Goal: Task Accomplishment & Management: Manage account settings

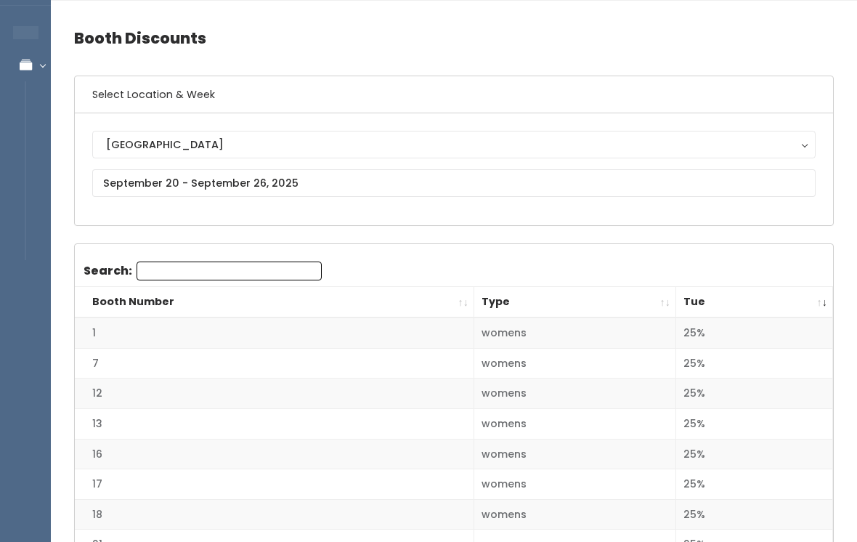
click at [715, 296] on th "Tue" at bounding box center [754, 302] width 157 height 31
click at [708, 301] on th "Tue" at bounding box center [754, 302] width 157 height 31
click at [159, 180] on input "text" at bounding box center [453, 183] width 723 height 28
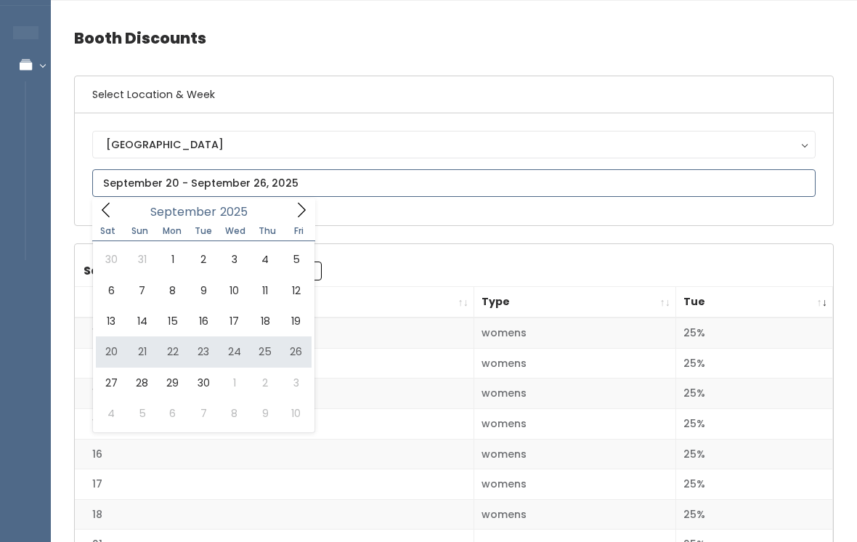
type input "September 20 to September 26"
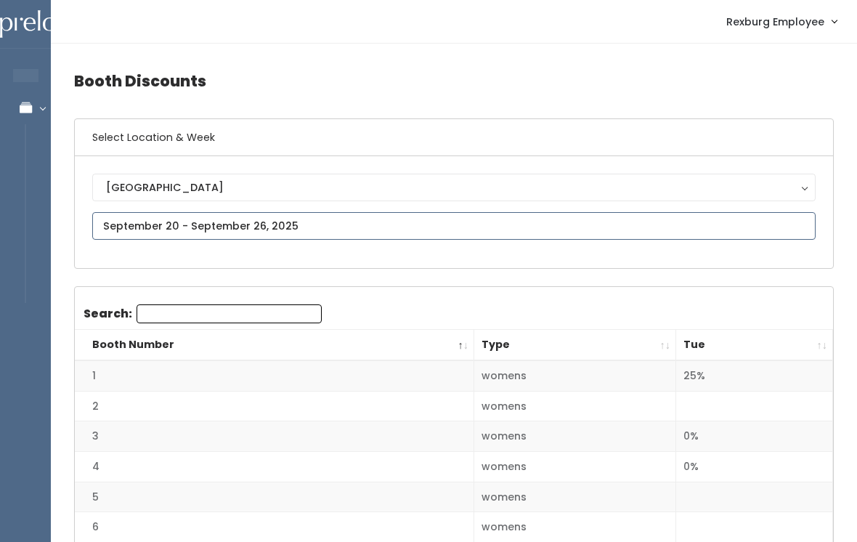
click at [144, 226] on input "text" at bounding box center [453, 226] width 723 height 28
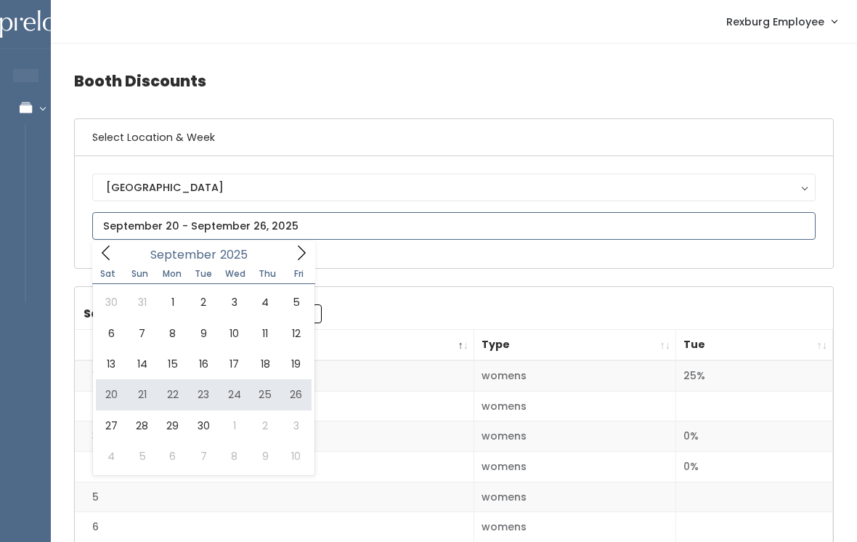
type input "September 20 to September 26"
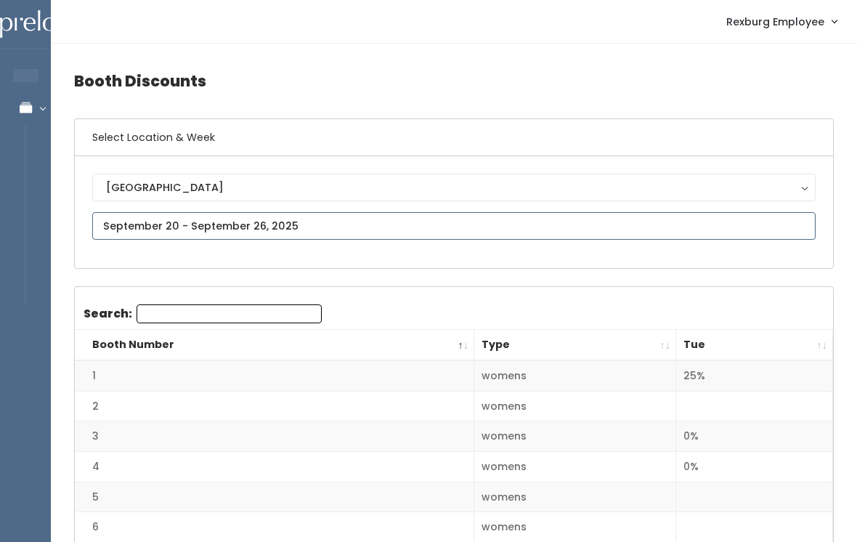
click at [132, 213] on input "text" at bounding box center [453, 226] width 723 height 28
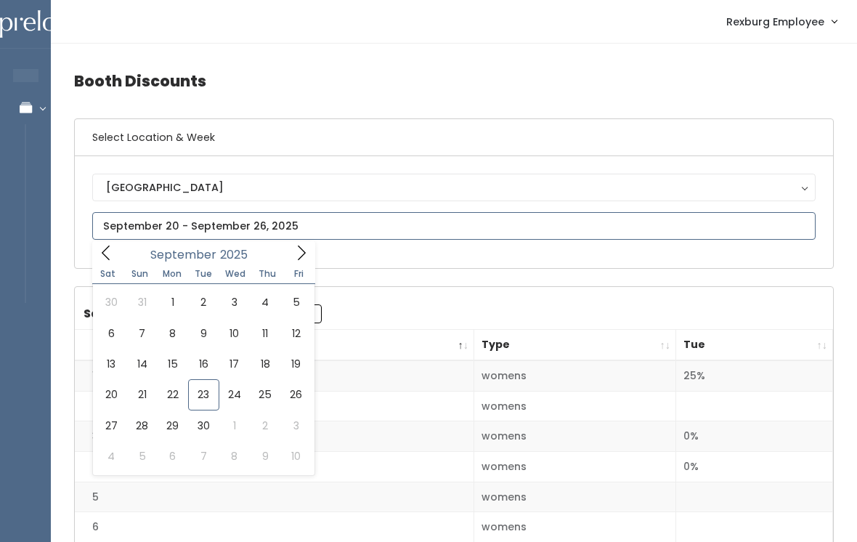
click at [301, 256] on icon at bounding box center [301, 253] width 16 height 16
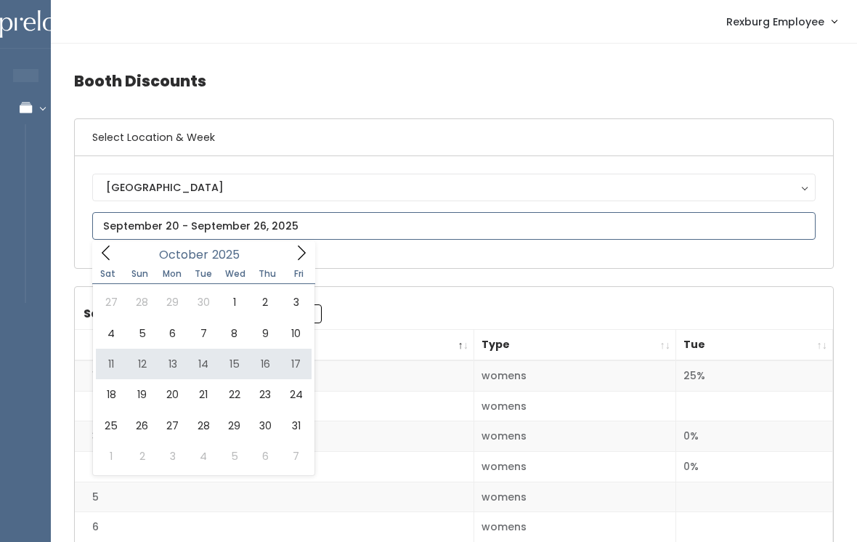
type input "[DATE] to [DATE]"
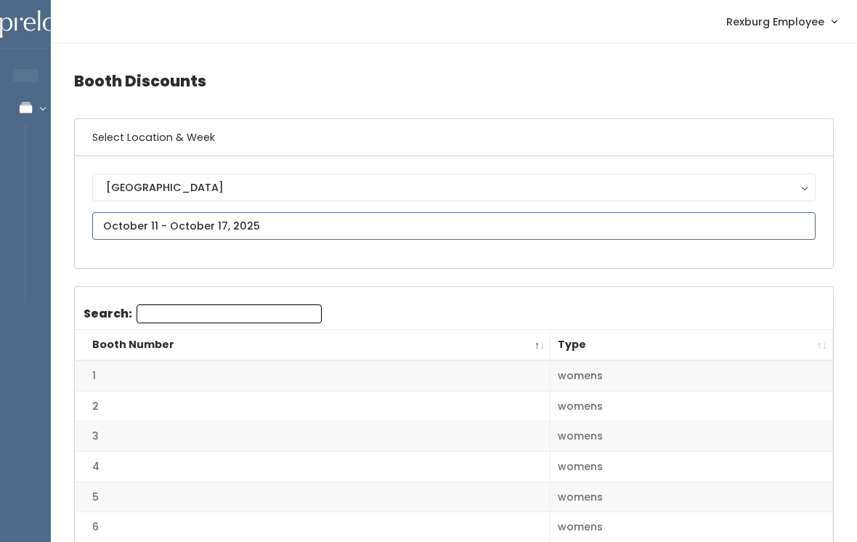
click at [152, 224] on input "text" at bounding box center [453, 226] width 723 height 28
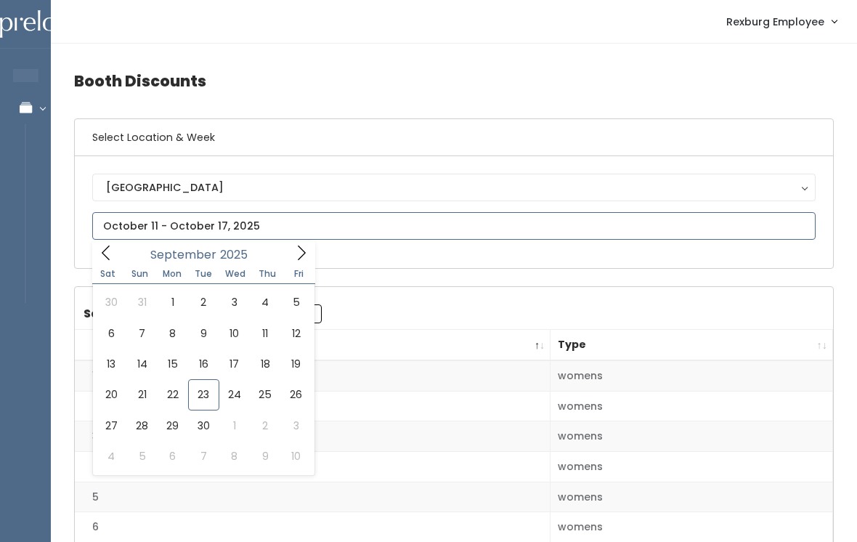
type input "September 20 to September 26"
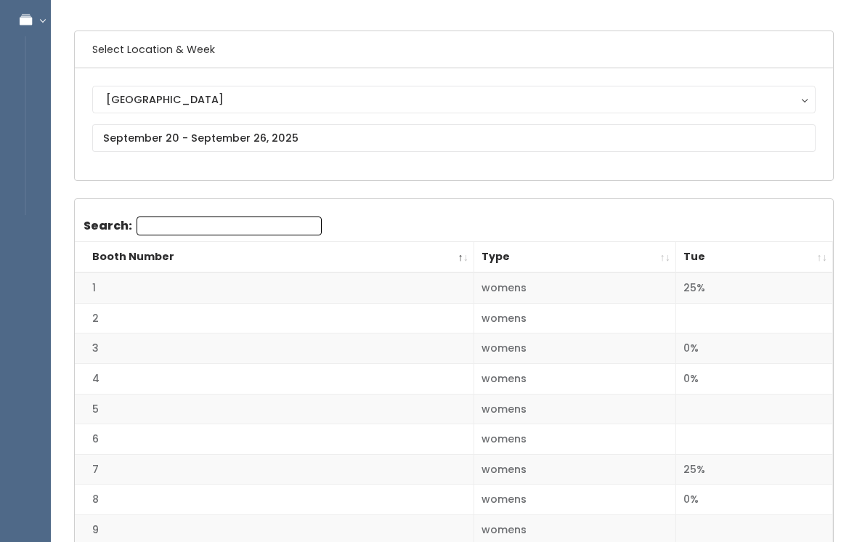
scroll to position [85, 0]
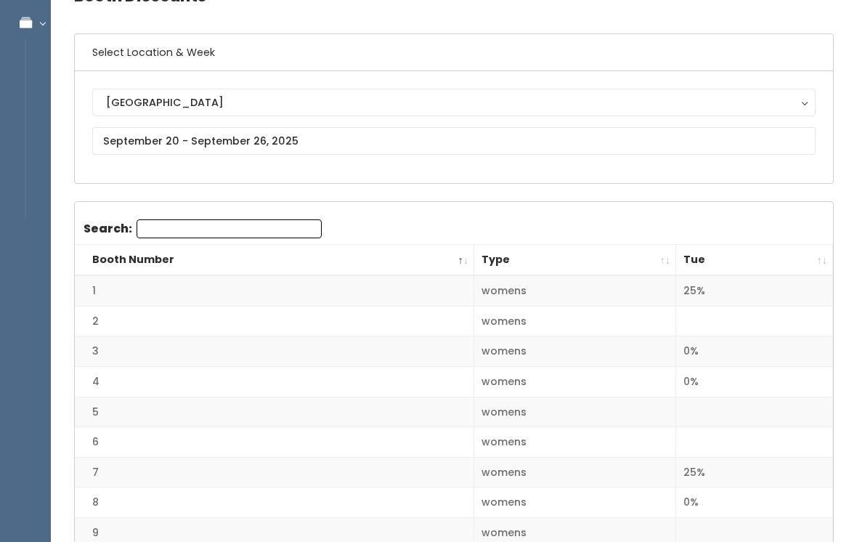
click at [144, 115] on button "[GEOGRAPHIC_DATA]" at bounding box center [453, 103] width 723 height 28
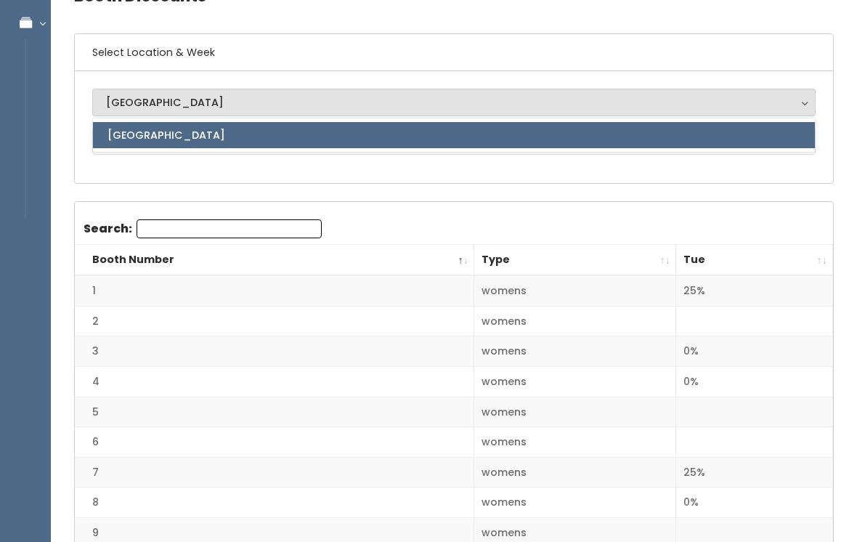
click at [128, 138] on span "[GEOGRAPHIC_DATA]" at bounding box center [166, 135] width 118 height 16
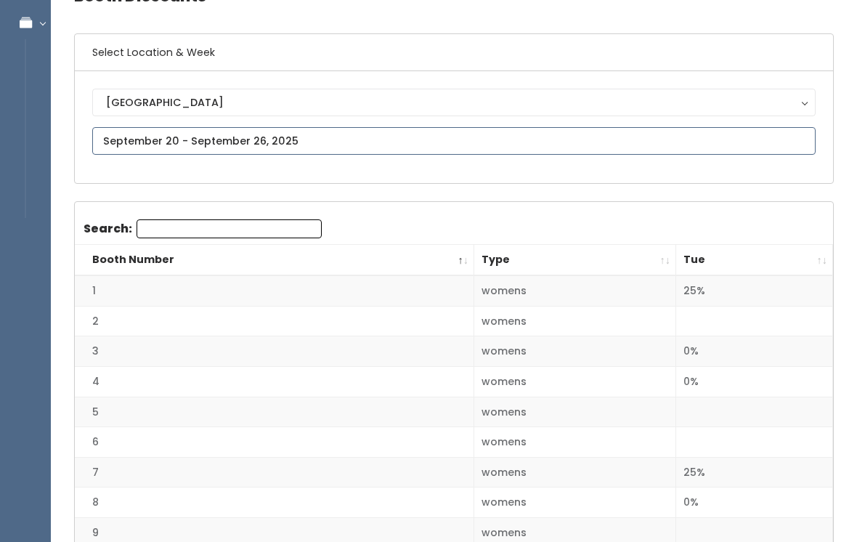
click at [155, 139] on input "text" at bounding box center [453, 141] width 723 height 28
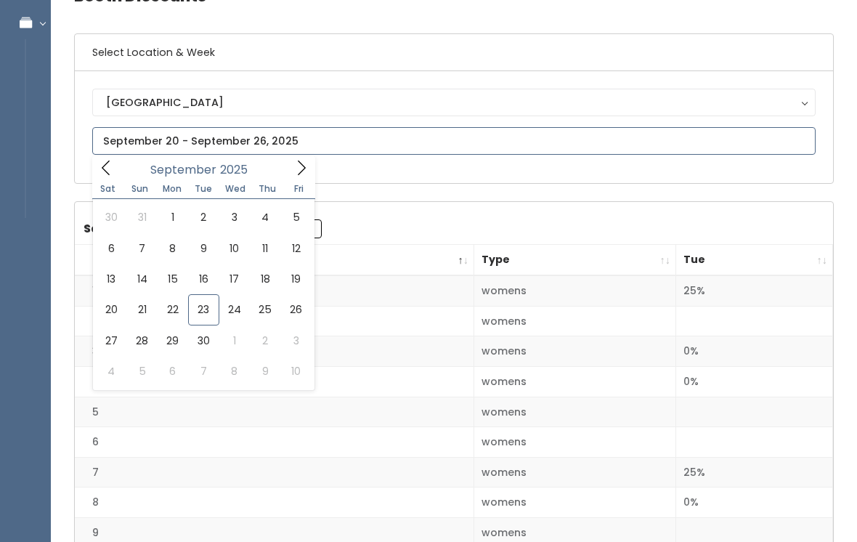
click at [297, 163] on icon at bounding box center [301, 168] width 16 height 16
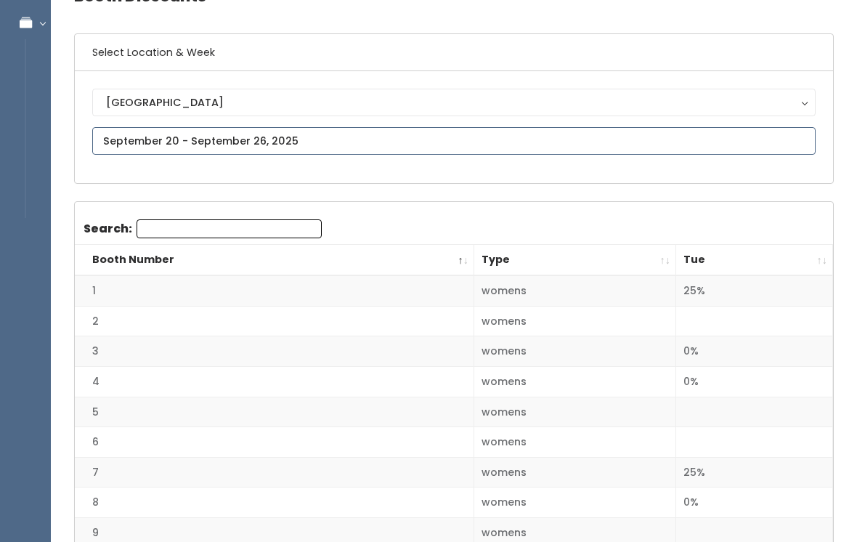
type input "October 18 to October 24"
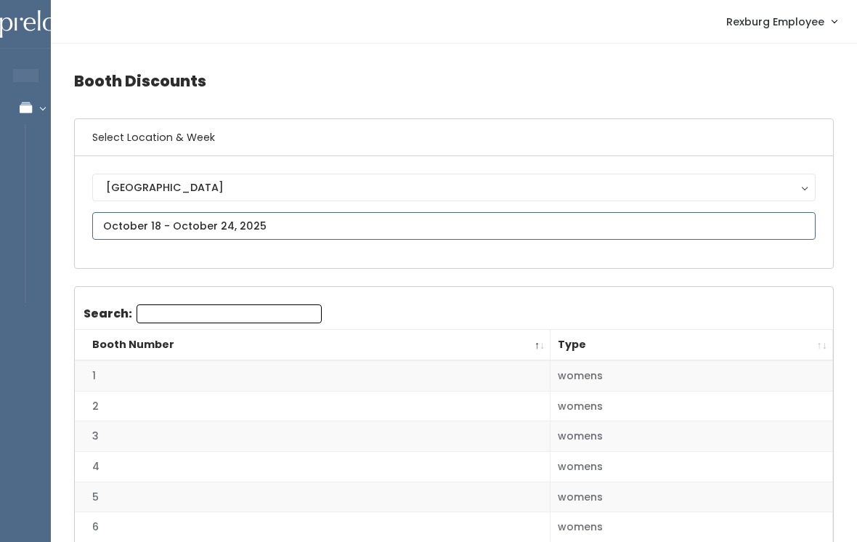
click at [131, 224] on input "text" at bounding box center [453, 226] width 723 height 28
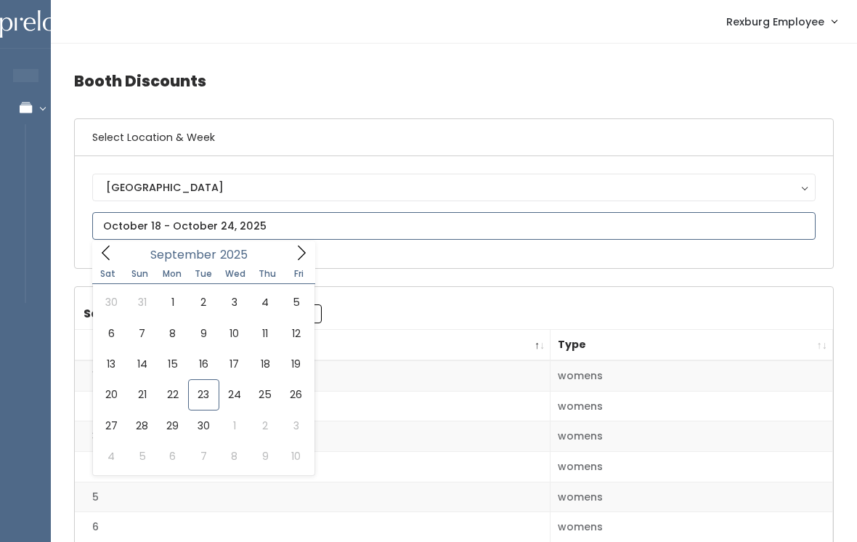
type input "September 20 to September 26"
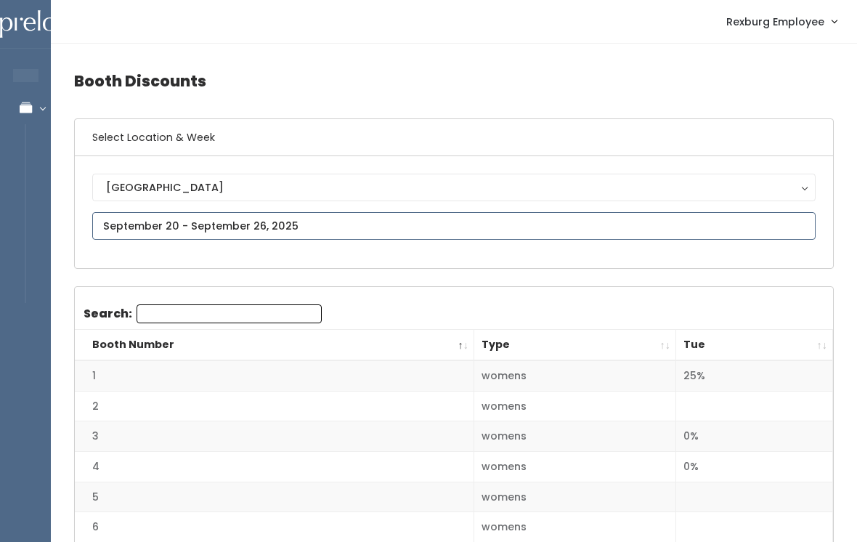
click at [126, 224] on input "text" at bounding box center [453, 226] width 723 height 28
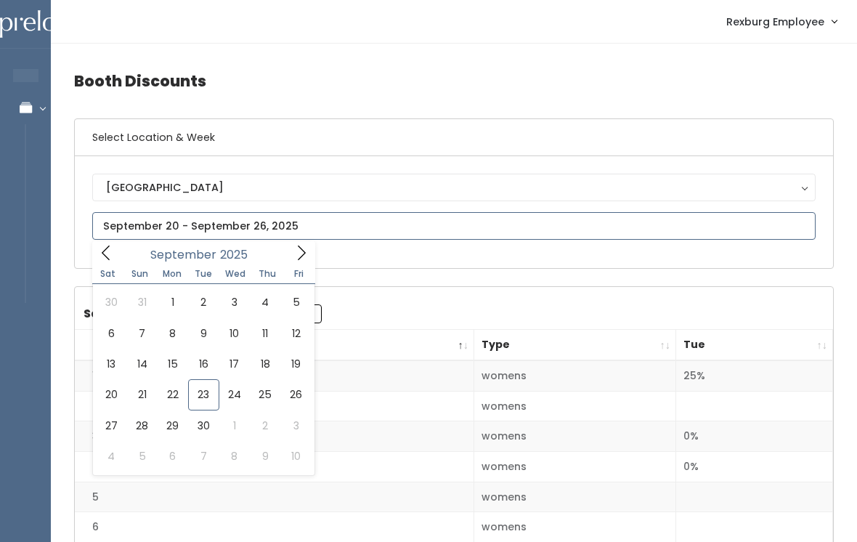
type input "[DATE] to [DATE]"
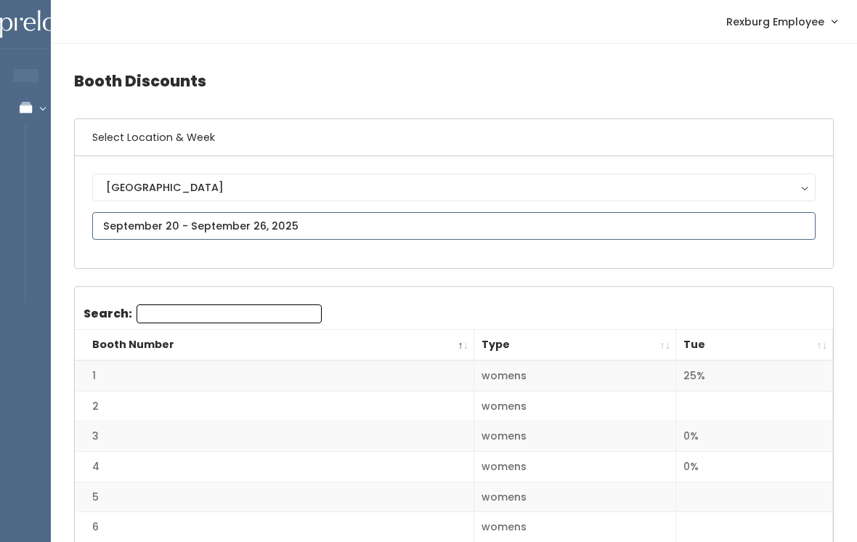
click at [398, 226] on input "text" at bounding box center [453, 226] width 723 height 28
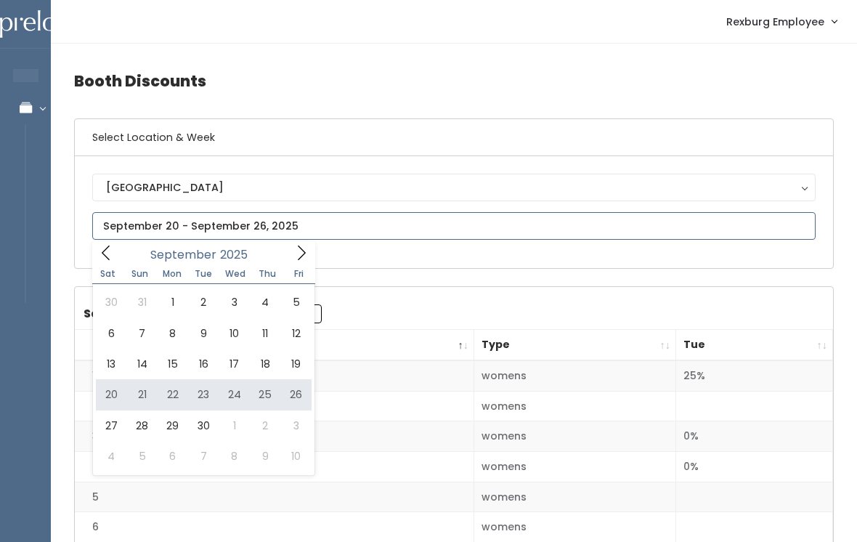
type input "[DATE] to [DATE]"
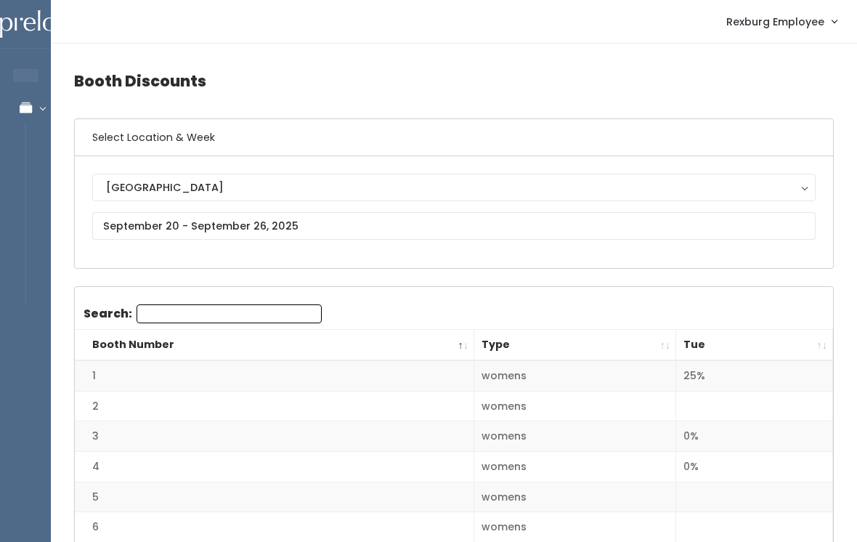
click at [290, 193] on div "[GEOGRAPHIC_DATA]" at bounding box center [453, 187] width 695 height 16
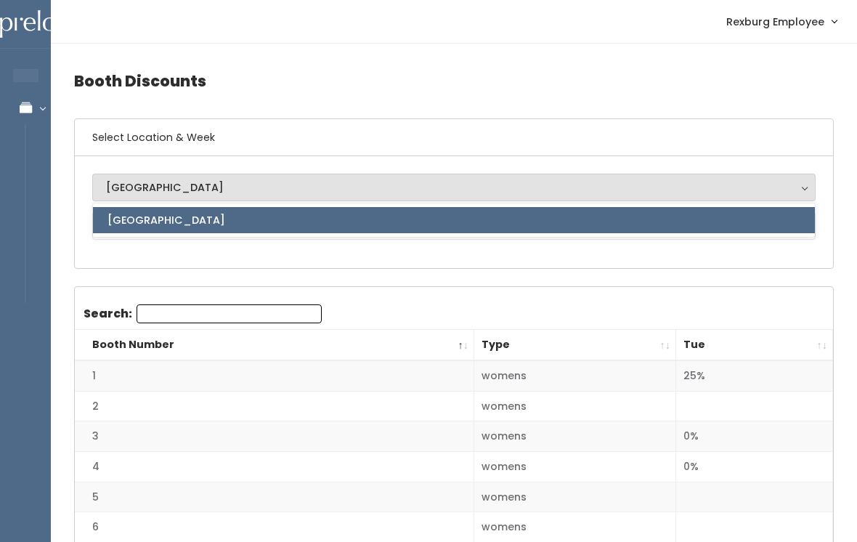
click at [542, 258] on div "Rexburg Rexburg Rexburg" at bounding box center [454, 212] width 758 height 112
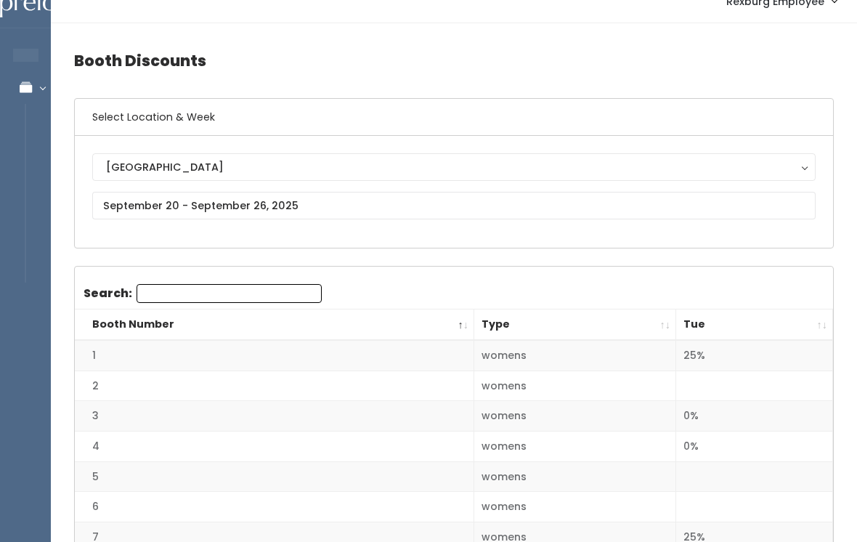
scroll to position [20, 0]
click at [700, 312] on th "Tue" at bounding box center [754, 324] width 157 height 31
click at [732, 319] on th "Tue" at bounding box center [754, 324] width 157 height 31
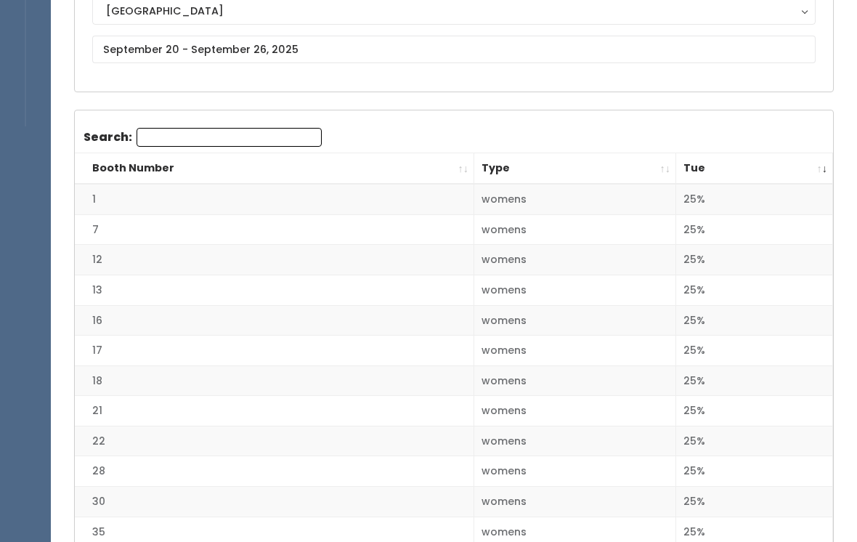
scroll to position [0, 0]
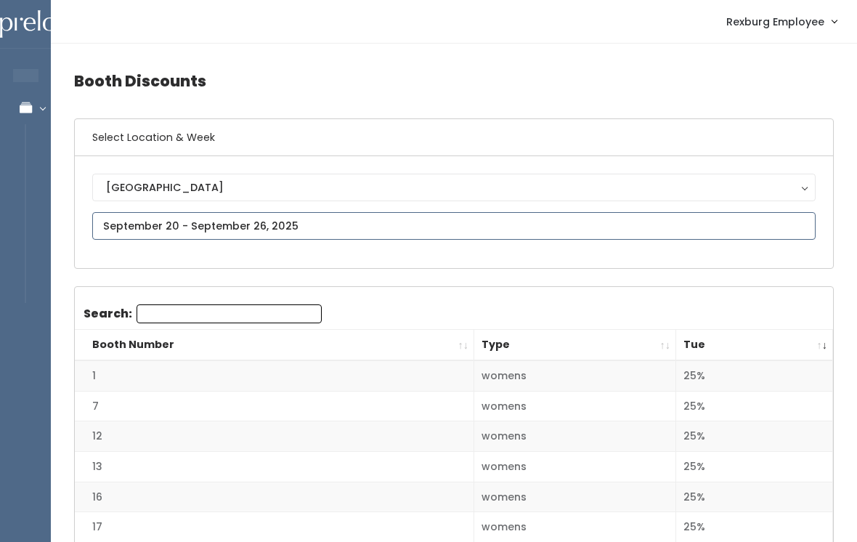
click at [375, 226] on input "text" at bounding box center [453, 226] width 723 height 28
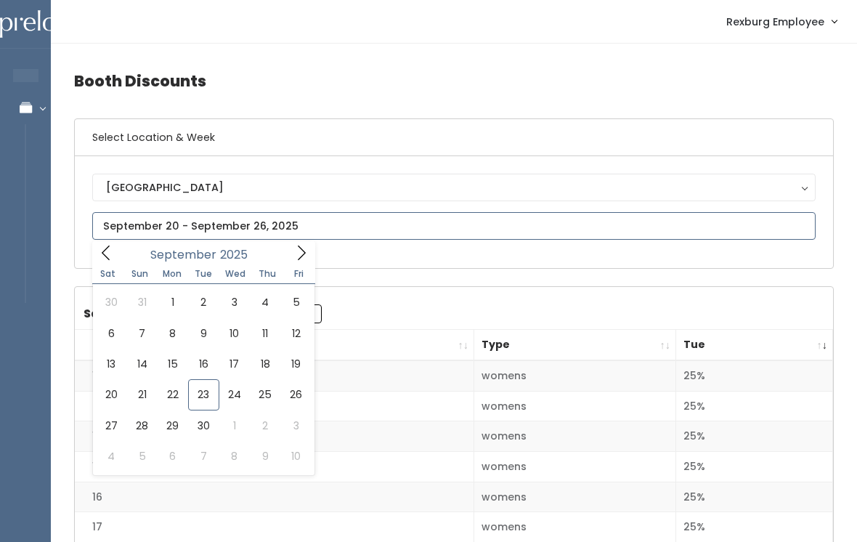
type input "[DATE] to [DATE]"
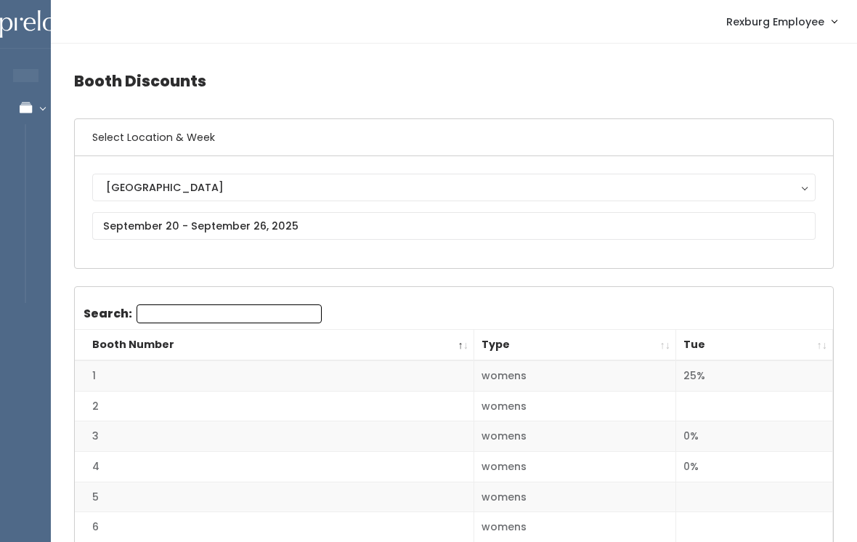
click at [697, 356] on th "Tue" at bounding box center [754, 345] width 157 height 31
click at [690, 340] on th "Tue" at bounding box center [754, 345] width 157 height 31
